Goal: Consume media (video, audio)

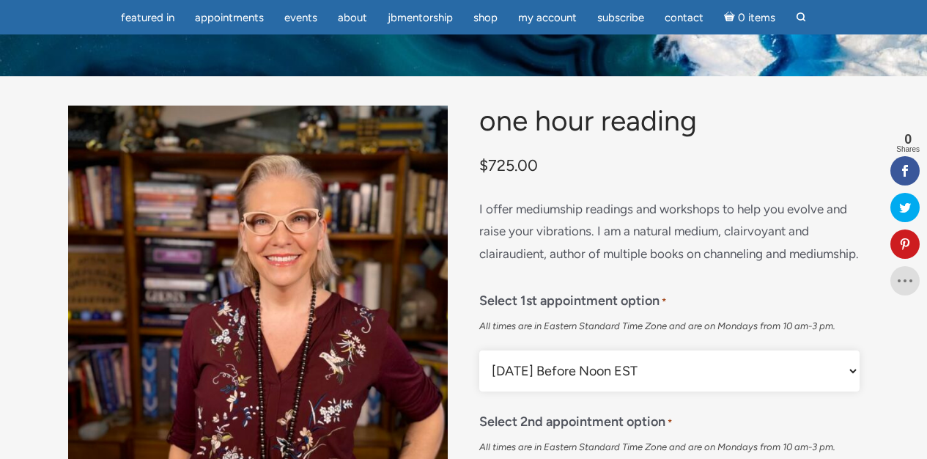
scroll to position [30, 0]
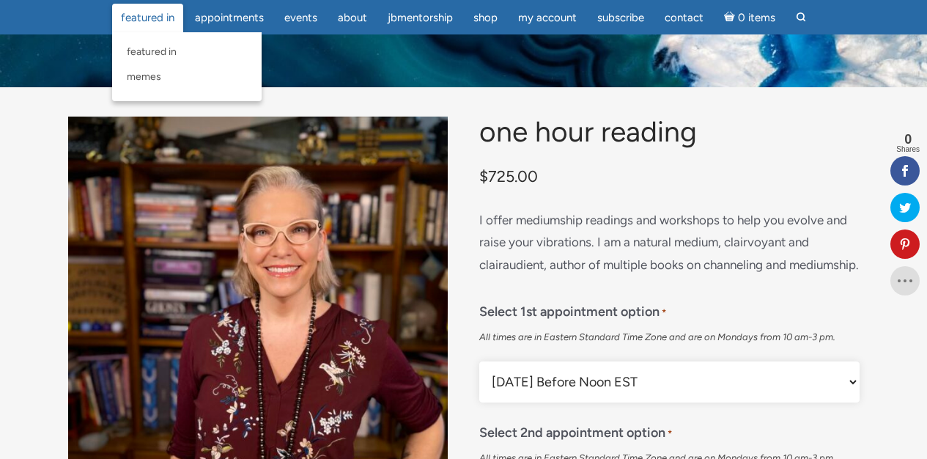
click at [171, 12] on span "featured in" at bounding box center [148, 17] width 54 height 13
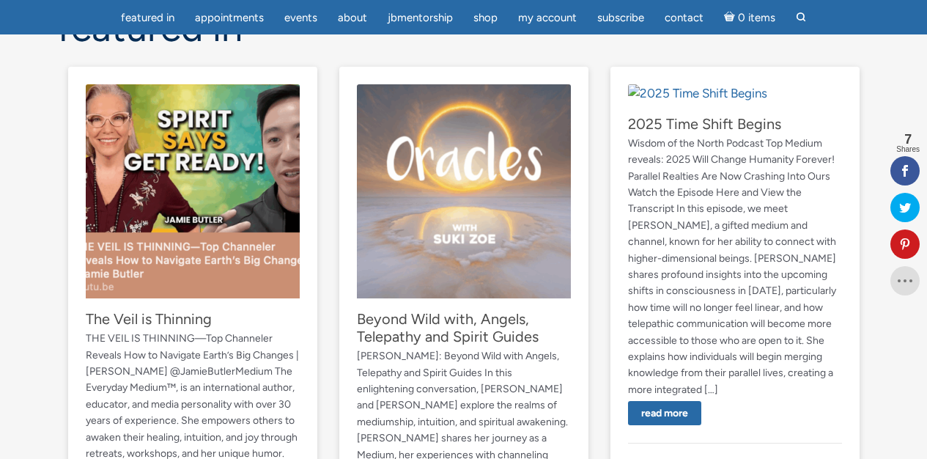
scroll to position [184, 0]
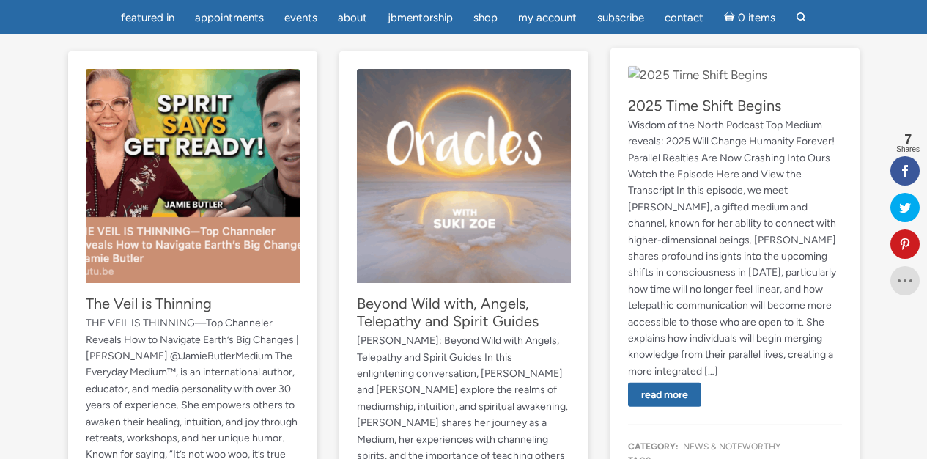
click at [744, 85] on img "main" at bounding box center [697, 75] width 139 height 19
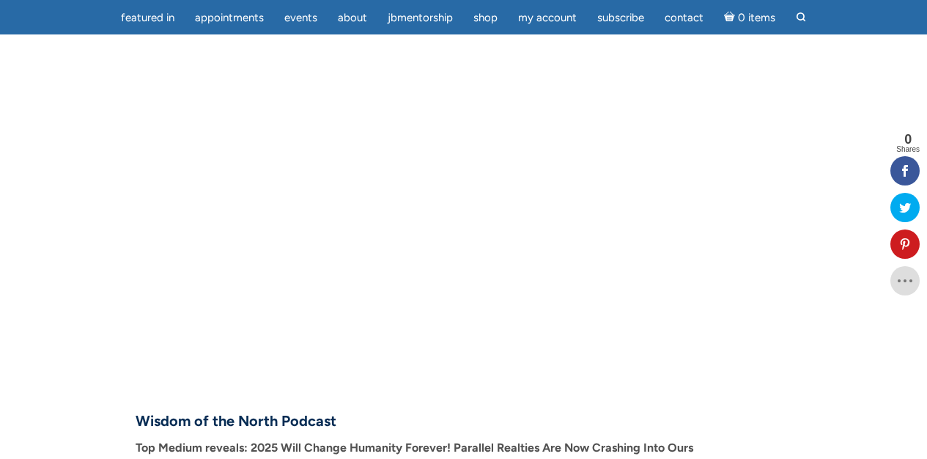
scroll to position [218, 0]
click at [457, 204] on img "main" at bounding box center [464, 201] width 656 height 368
click at [465, 205] on img "main" at bounding box center [464, 201] width 656 height 368
click at [461, 192] on img "main" at bounding box center [464, 201] width 656 height 368
click at [457, 199] on img "main" at bounding box center [464, 201] width 656 height 368
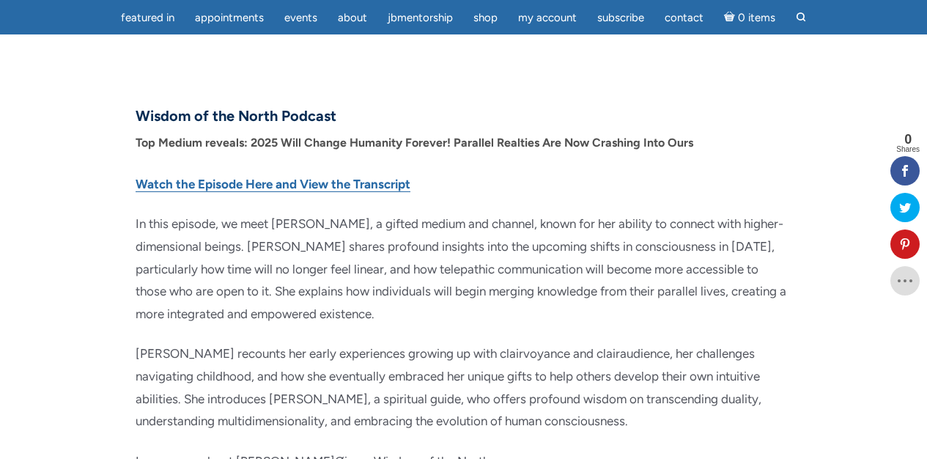
scroll to position [521, 0]
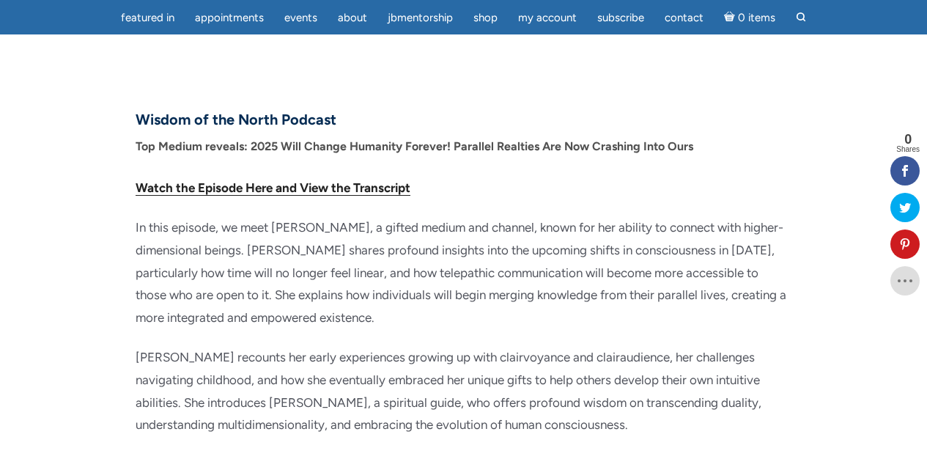
click at [401, 189] on link "Watch the Episode Here and View the Transcript" at bounding box center [273, 187] width 275 height 15
